Goal: Find specific page/section: Find specific page/section

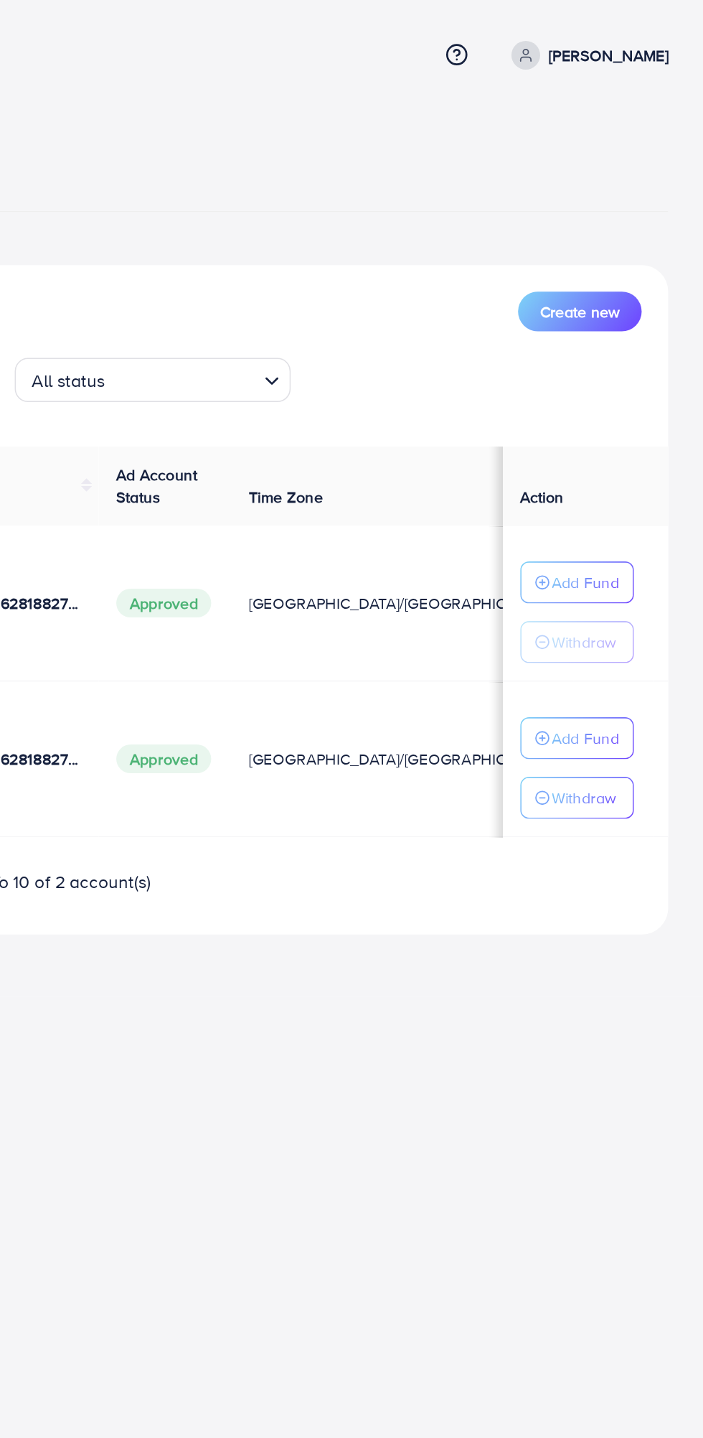
scroll to position [0, 17]
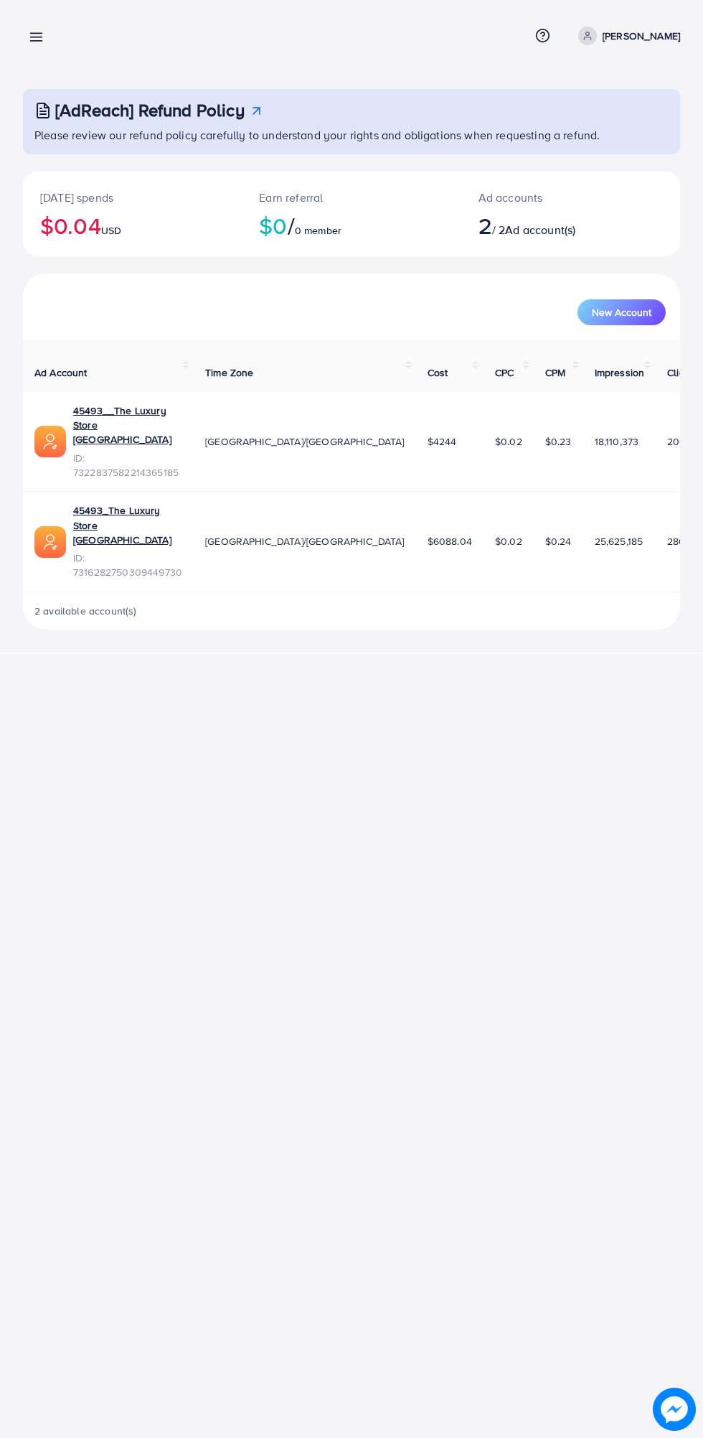
click at [40, 39] on icon at bounding box center [36, 36] width 15 height 15
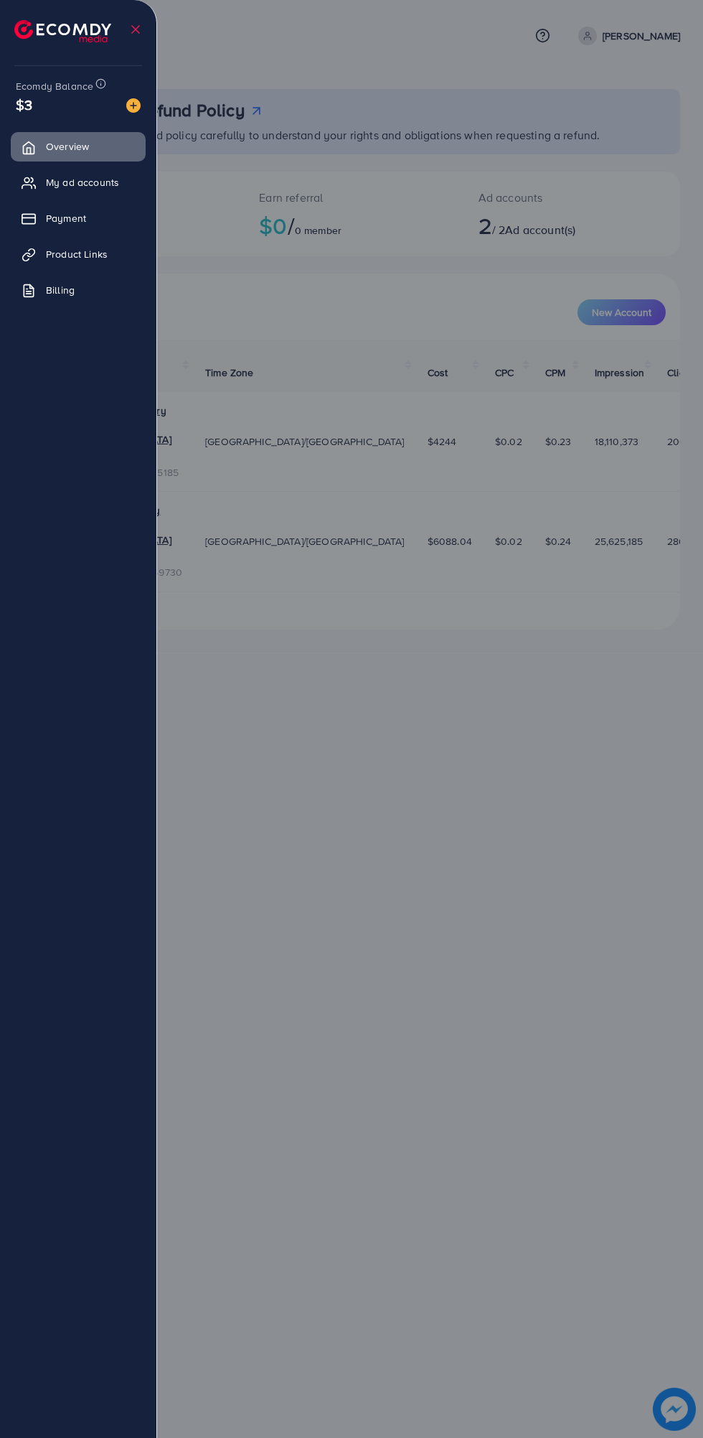
click at [118, 190] on link "My ad accounts" at bounding box center [78, 182] width 135 height 29
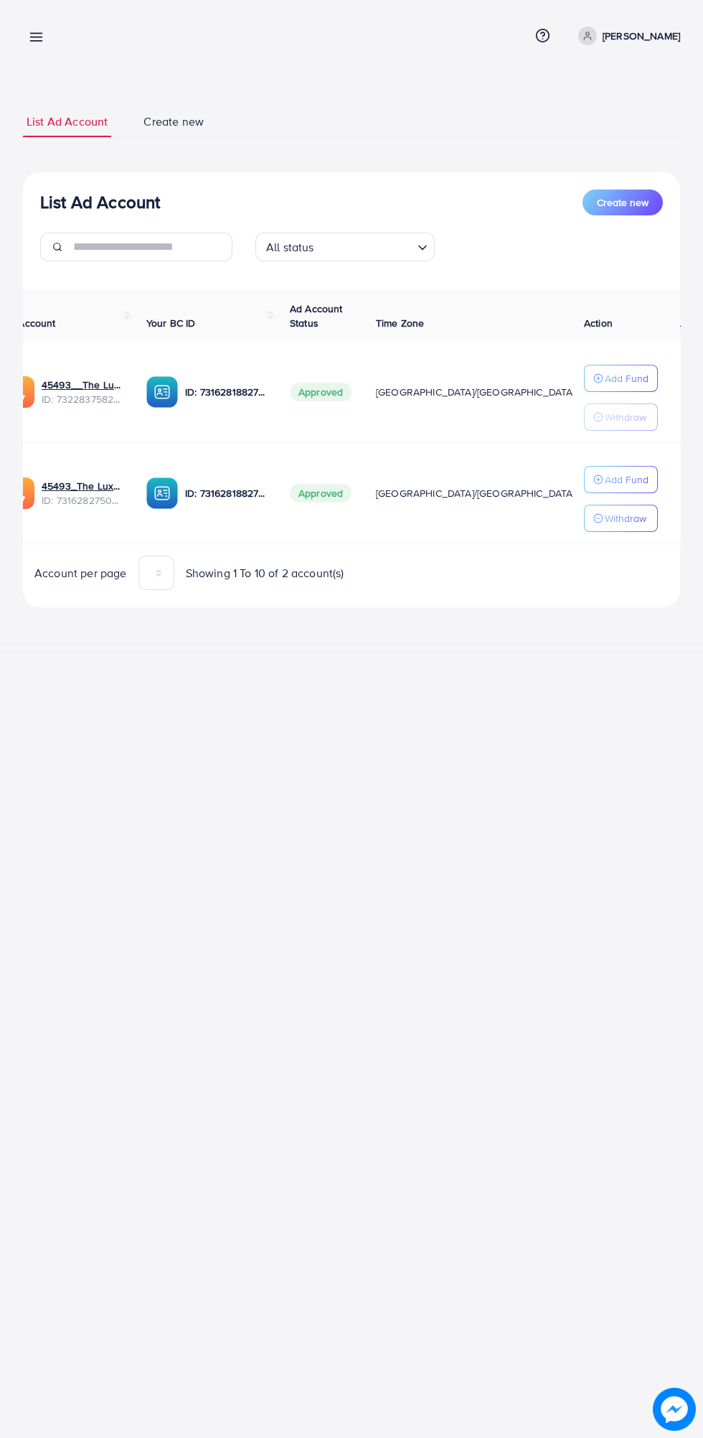
scroll to position [0, 32]
